Goal: Find specific page/section: Find specific page/section

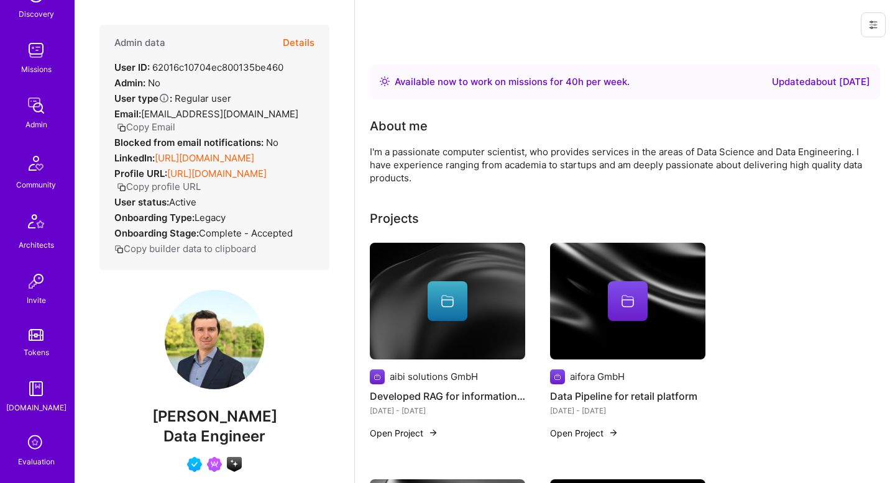
scroll to position [309, 0]
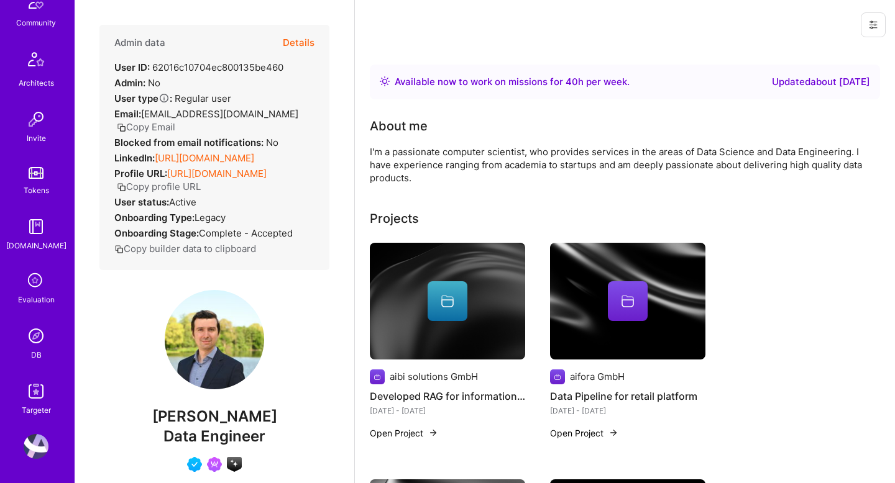
click at [33, 341] on img at bounding box center [36, 336] width 25 height 25
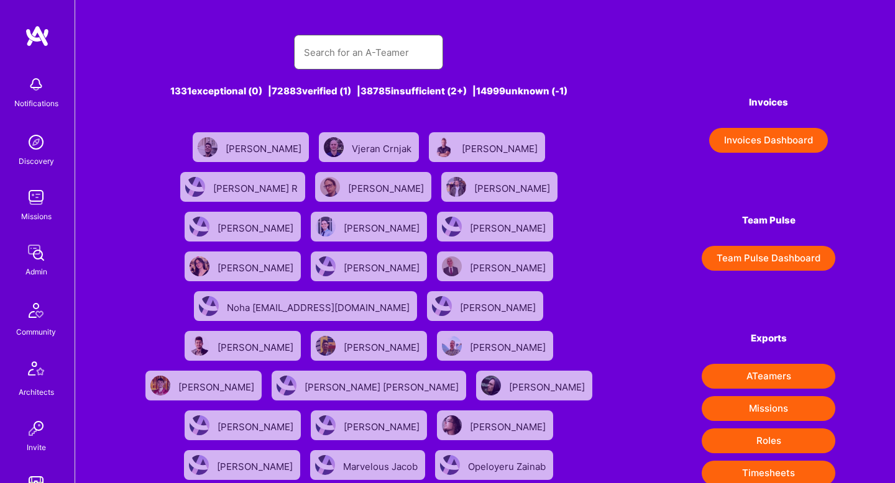
click at [345, 55] on input "text" at bounding box center [368, 53] width 129 height 32
type input "Berkan [PERSON_NAME]"
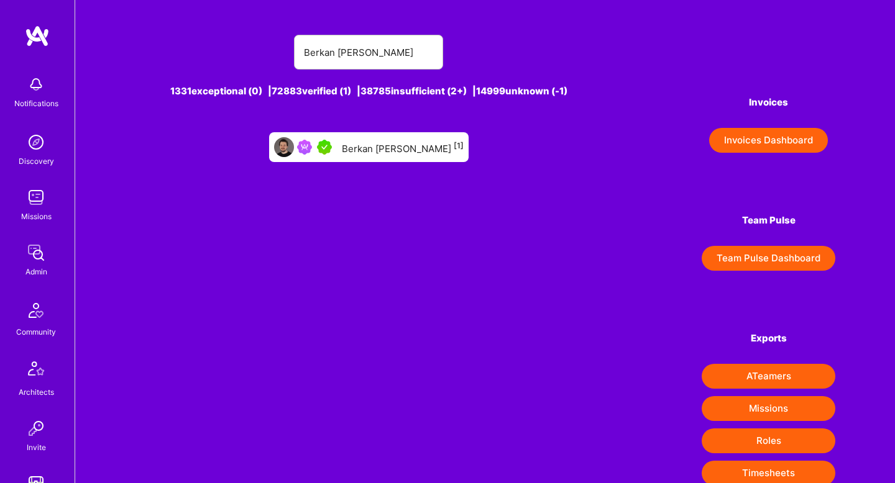
click at [391, 155] on div "Berkan [PERSON_NAME] [1]" at bounding box center [403, 147] width 122 height 16
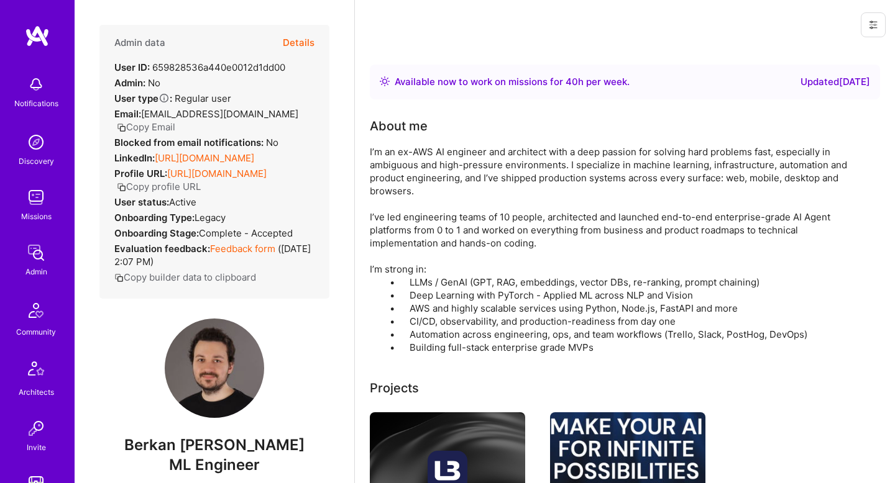
click at [216, 455] on span "Berkan [PERSON_NAME]" at bounding box center [214, 445] width 230 height 19
copy span "Berkan [PERSON_NAME]"
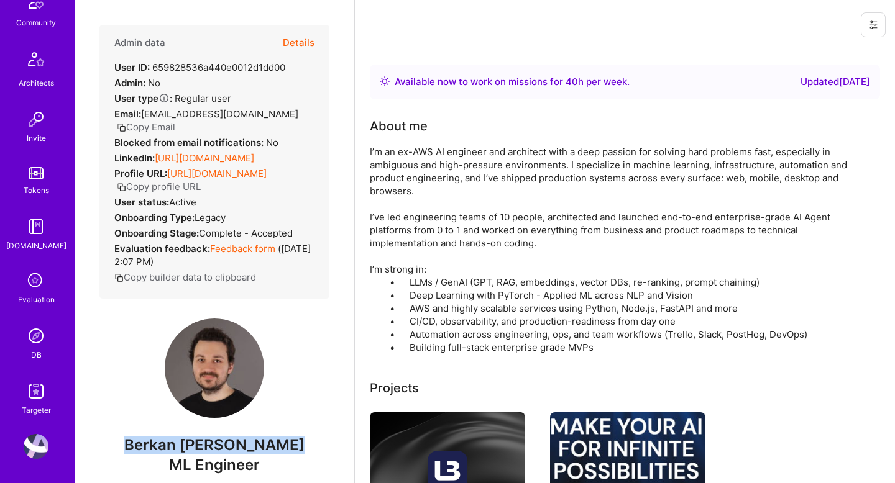
click at [35, 347] on img at bounding box center [36, 336] width 25 height 25
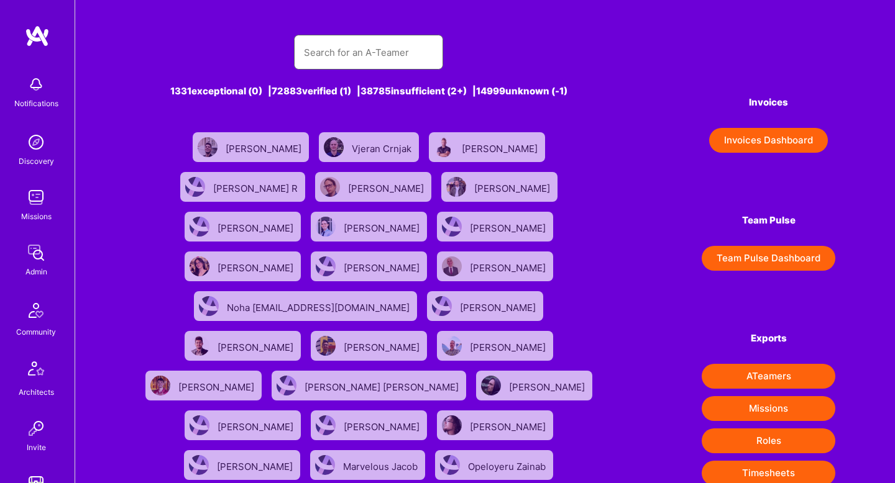
click at [366, 58] on input "text" at bounding box center [368, 53] width 129 height 32
type input "[PERSON_NAME]"
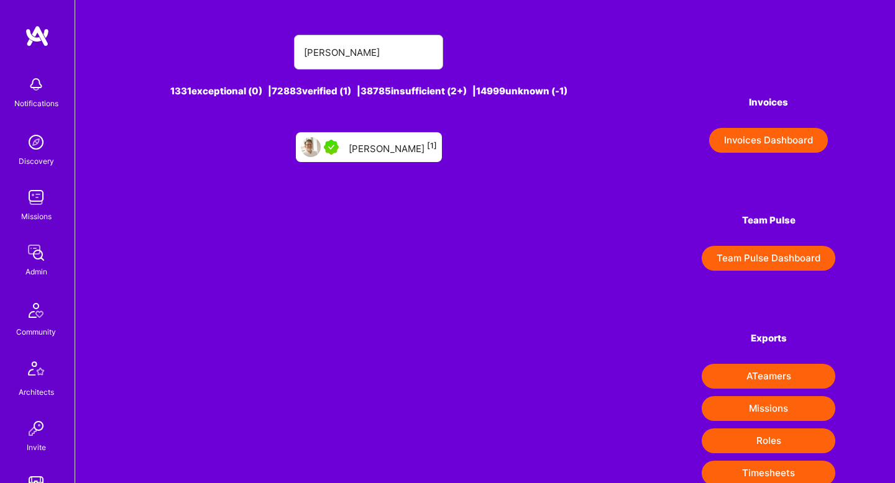
click at [378, 161] on div "[PERSON_NAME] [1]" at bounding box center [369, 147] width 146 height 30
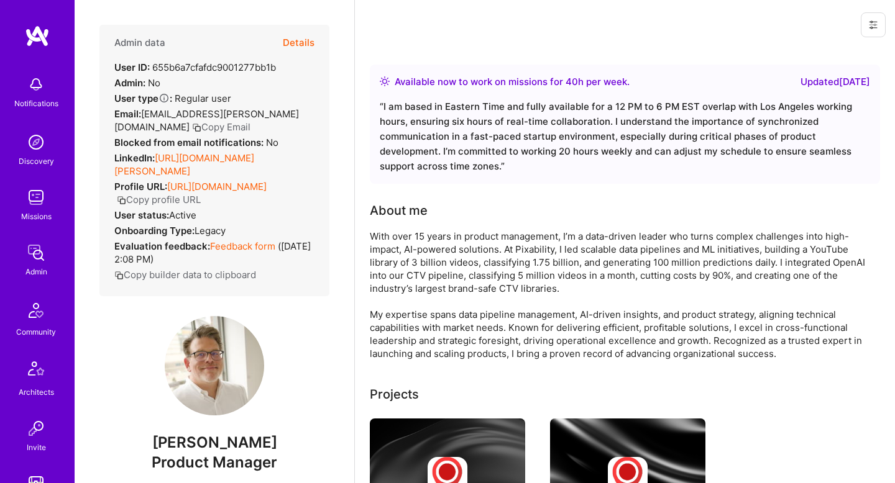
click at [232, 434] on span "[PERSON_NAME]" at bounding box center [214, 443] width 230 height 19
copy span "[PERSON_NAME]"
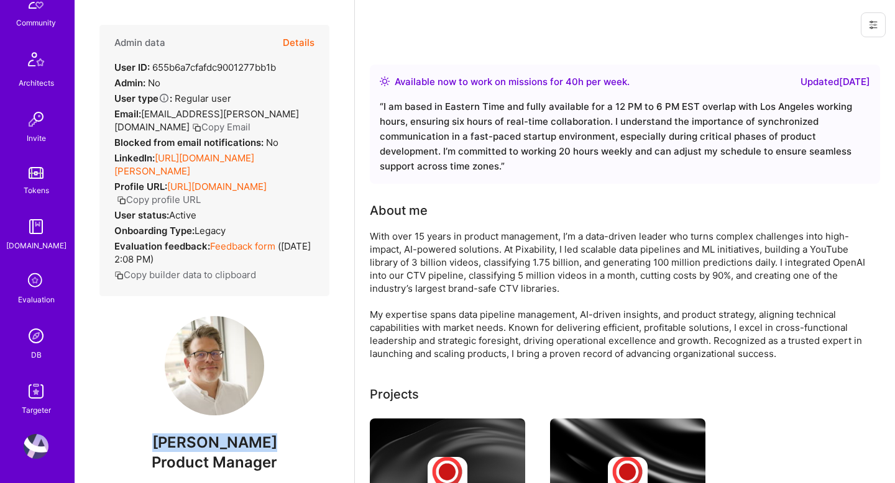
click at [30, 347] on link "DB" at bounding box center [36, 343] width 77 height 38
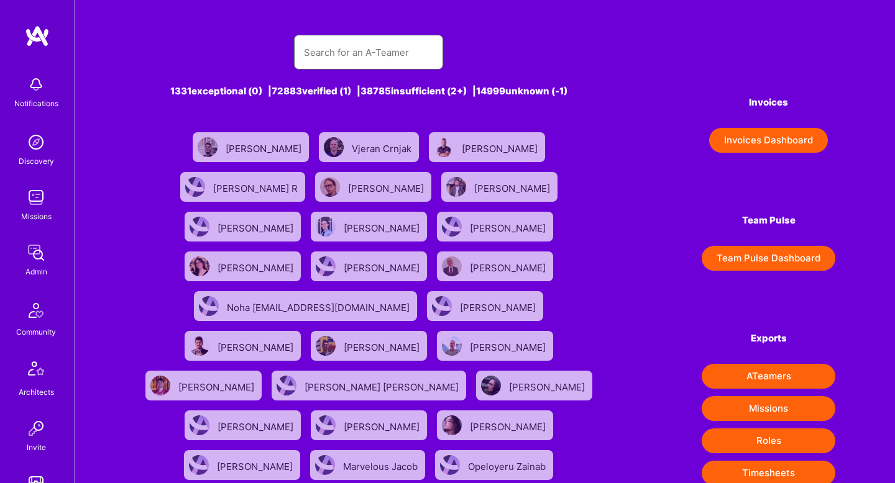
click at [346, 47] on input "text" at bounding box center [368, 53] width 129 height 32
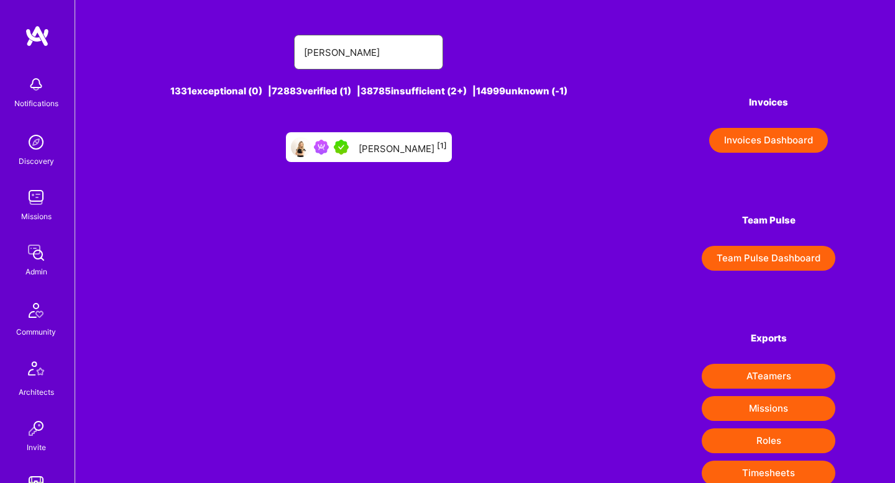
type input "[PERSON_NAME]"
click at [389, 144] on div "[PERSON_NAME] [1]" at bounding box center [402, 147] width 88 height 16
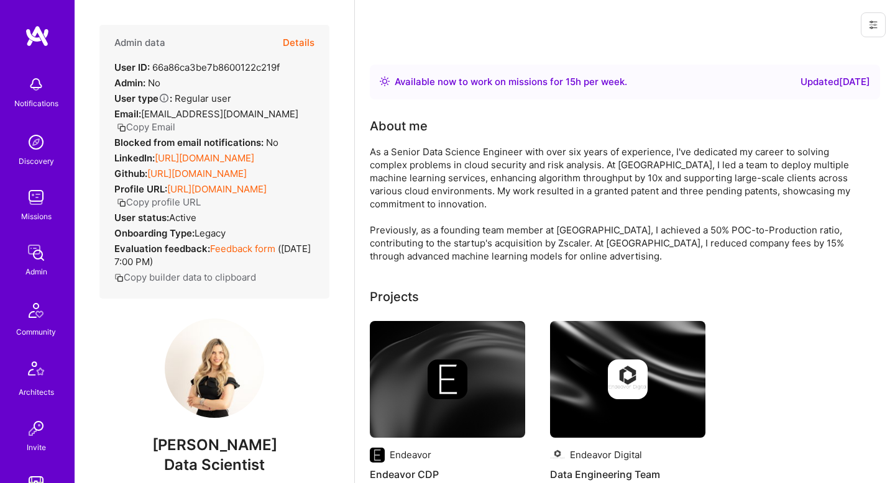
scroll to position [309, 0]
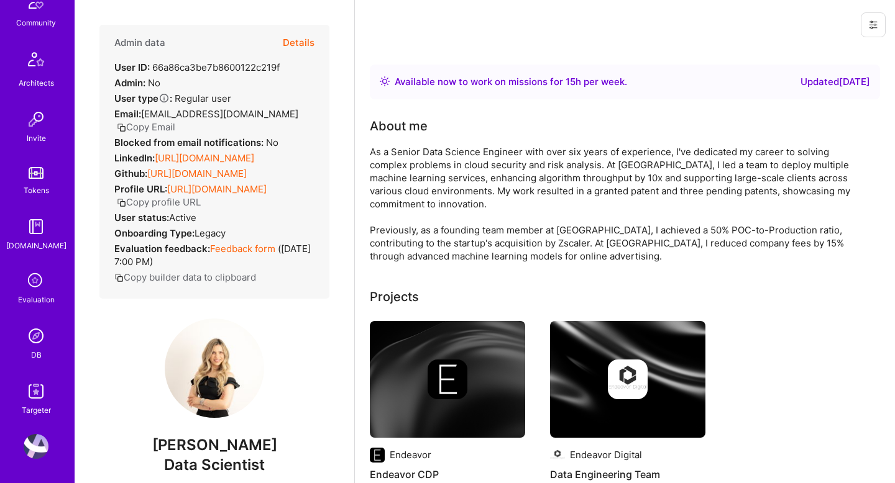
click at [35, 341] on img at bounding box center [36, 336] width 25 height 25
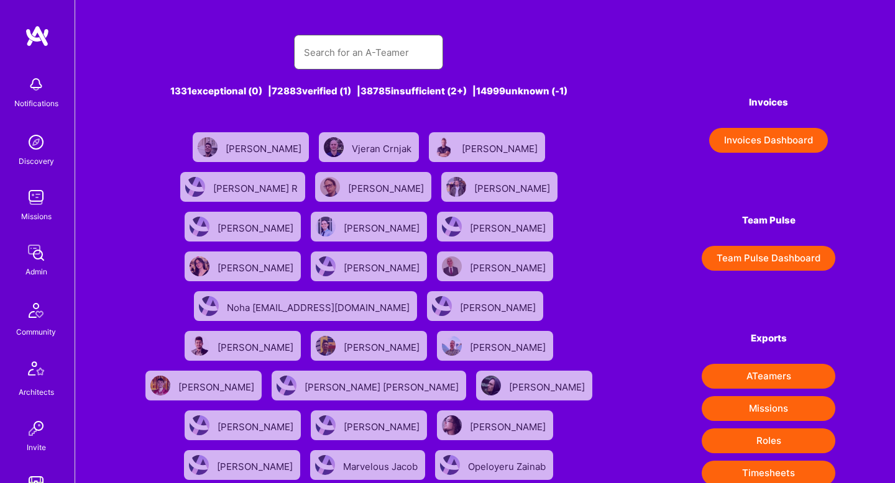
click at [319, 60] on input "text" at bounding box center [368, 53] width 129 height 32
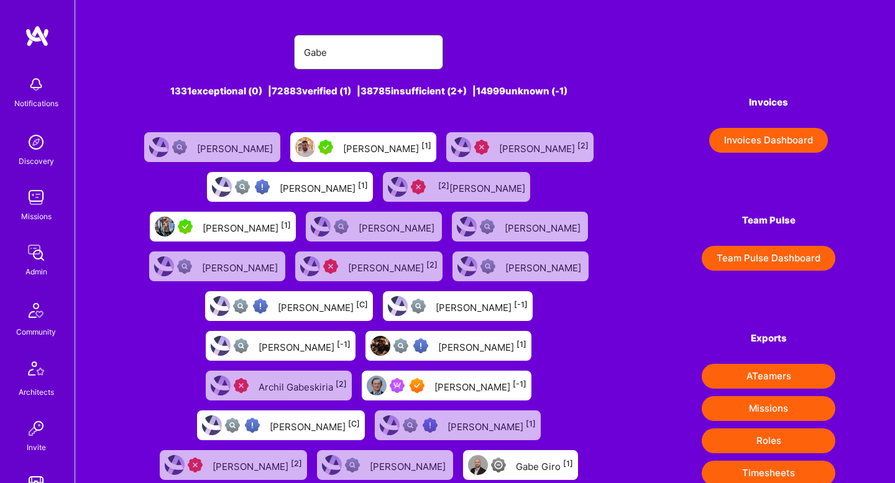
type input "[PERSON_NAME]"
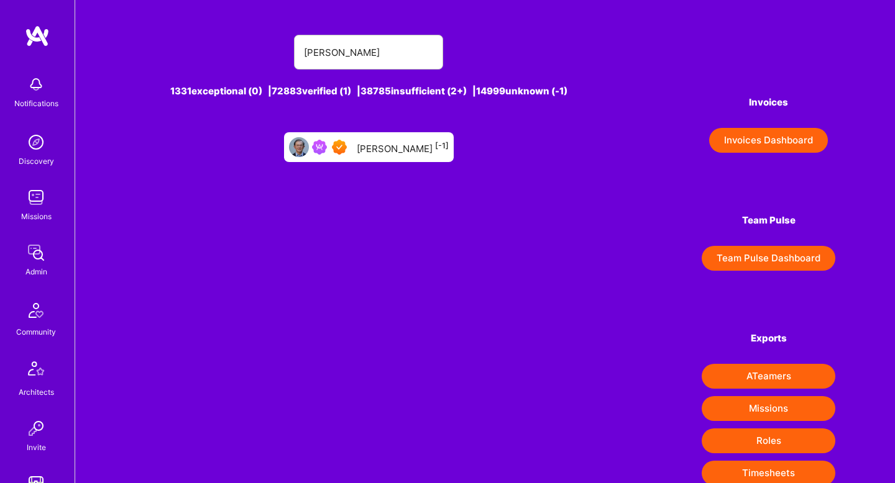
click at [378, 144] on div "[PERSON_NAME] [-1]" at bounding box center [403, 147] width 92 height 16
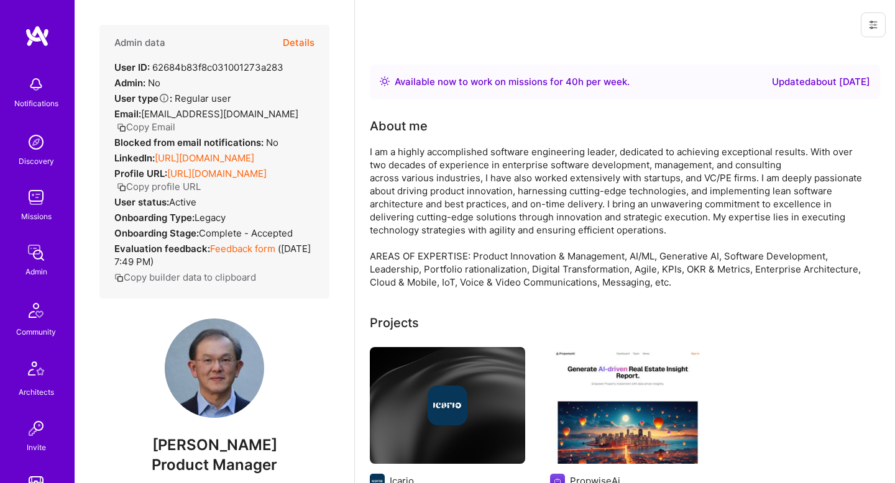
click at [173, 449] on span "[PERSON_NAME]" at bounding box center [214, 445] width 230 height 19
drag, startPoint x: 173, startPoint y: 449, endPoint x: 226, endPoint y: 449, distance: 52.8
click at [229, 449] on span "[PERSON_NAME]" at bounding box center [214, 445] width 230 height 19
copy span "[PERSON_NAME]"
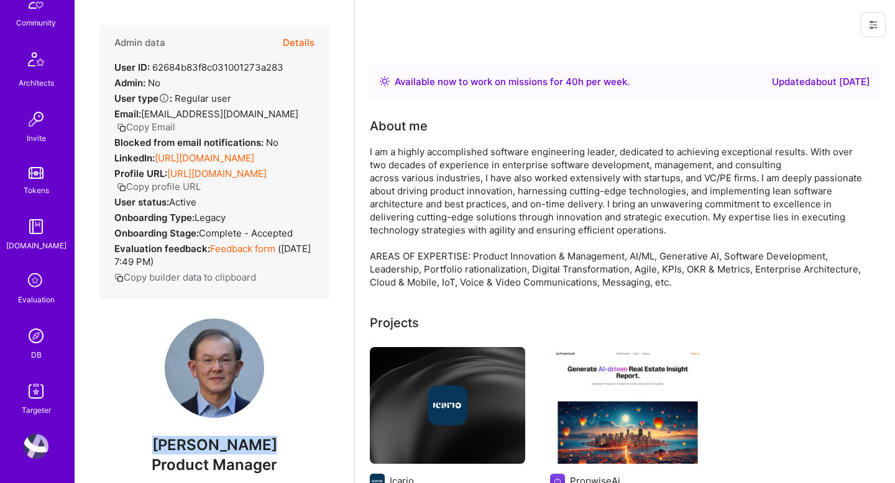
click at [34, 337] on img at bounding box center [36, 336] width 25 height 25
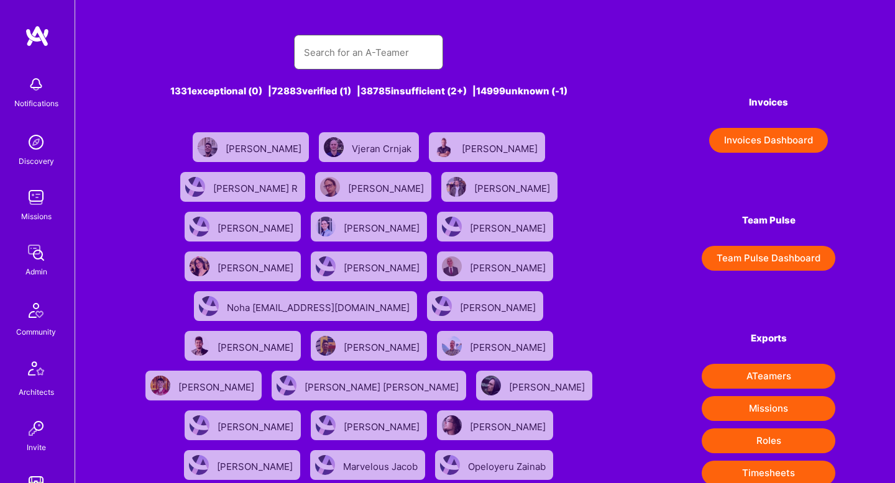
click at [325, 60] on input "text" at bounding box center [368, 53] width 129 height 32
type input "[PERSON_NAME]"
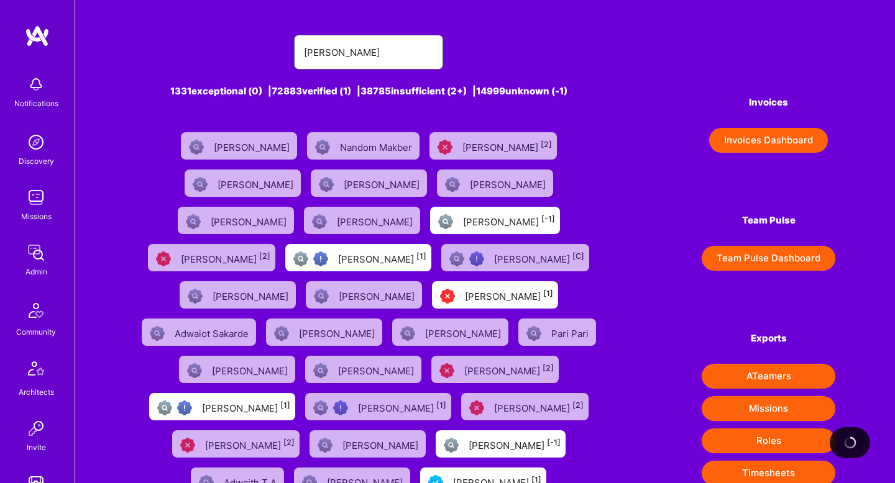
click at [350, 55] on input "[PERSON_NAME]" at bounding box center [368, 53] width 129 height 32
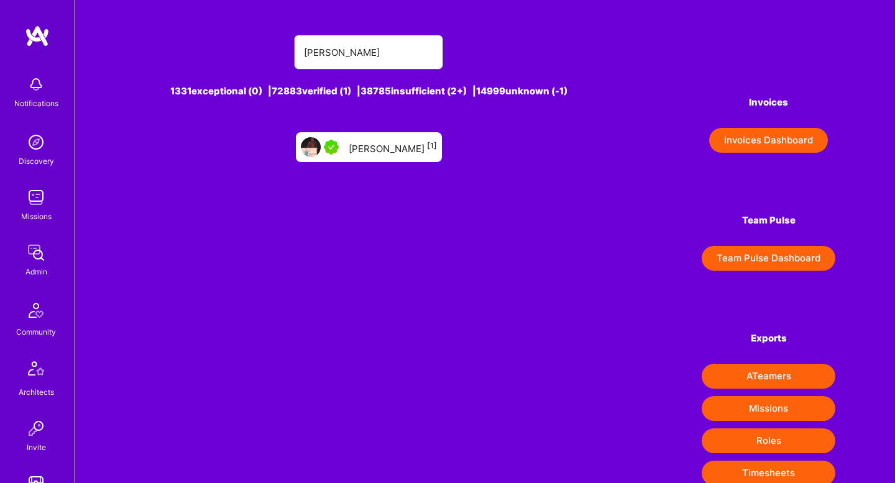
click at [350, 55] on input "[PERSON_NAME]" at bounding box center [368, 53] width 129 height 32
click at [365, 130] on link "[PERSON_NAME] [1]" at bounding box center [369, 147] width 156 height 40
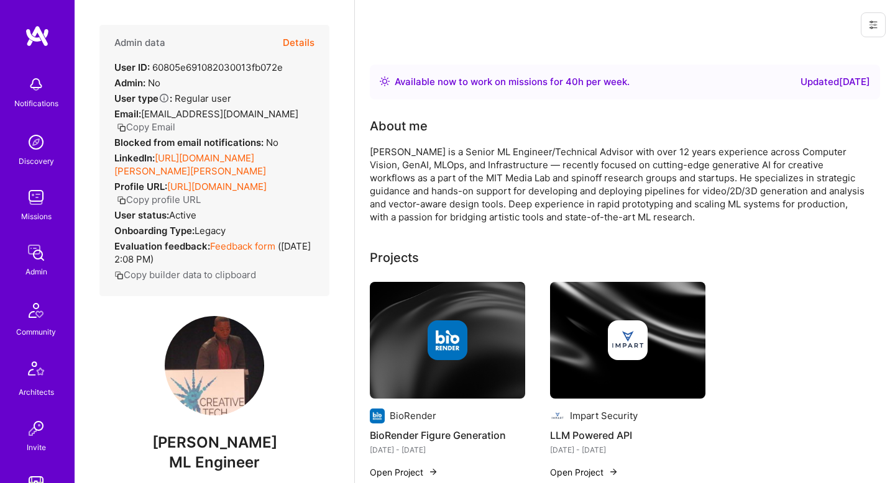
click at [205, 443] on span "[PERSON_NAME]" at bounding box center [214, 443] width 230 height 19
copy span "[PERSON_NAME]"
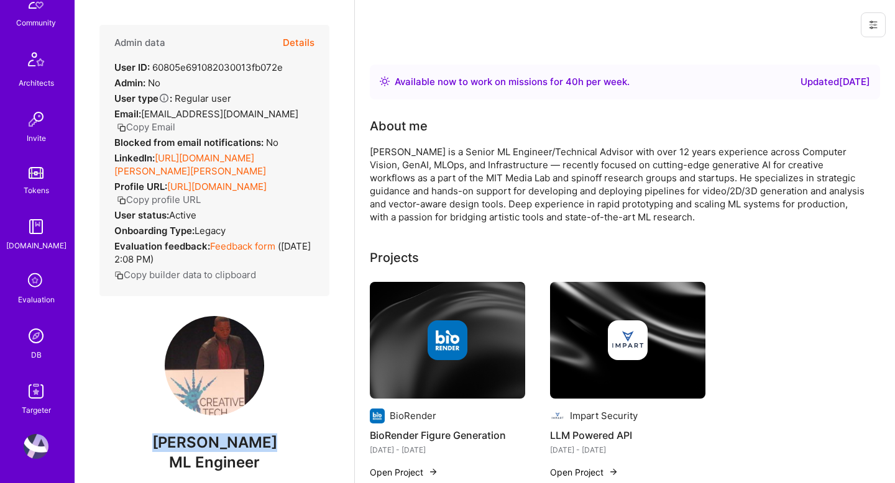
click at [39, 342] on img at bounding box center [36, 336] width 25 height 25
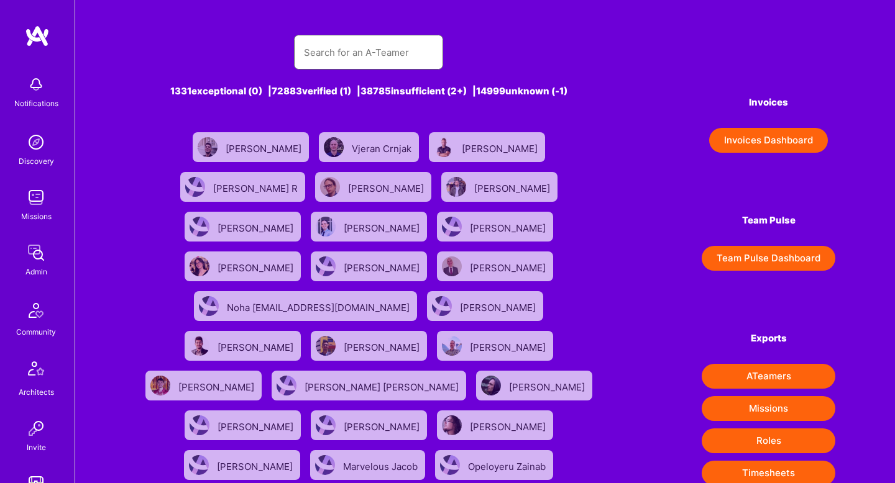
click at [344, 61] on input "text" at bounding box center [368, 53] width 129 height 32
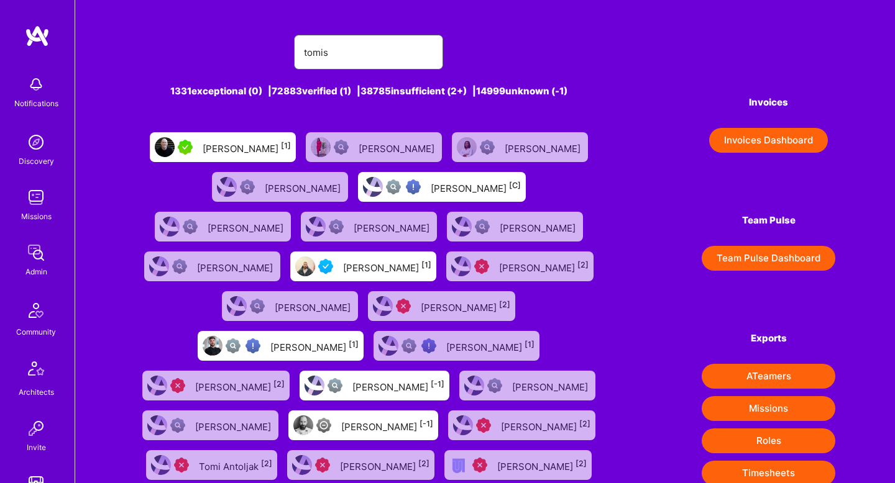
type input "[PERSON_NAME]"
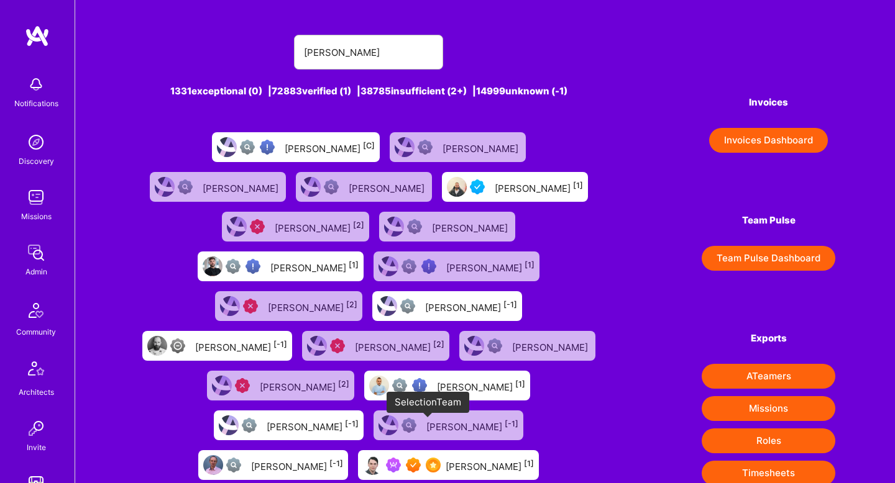
click at [426, 458] on img at bounding box center [433, 465] width 15 height 15
